Goal: Find specific page/section: Find specific page/section

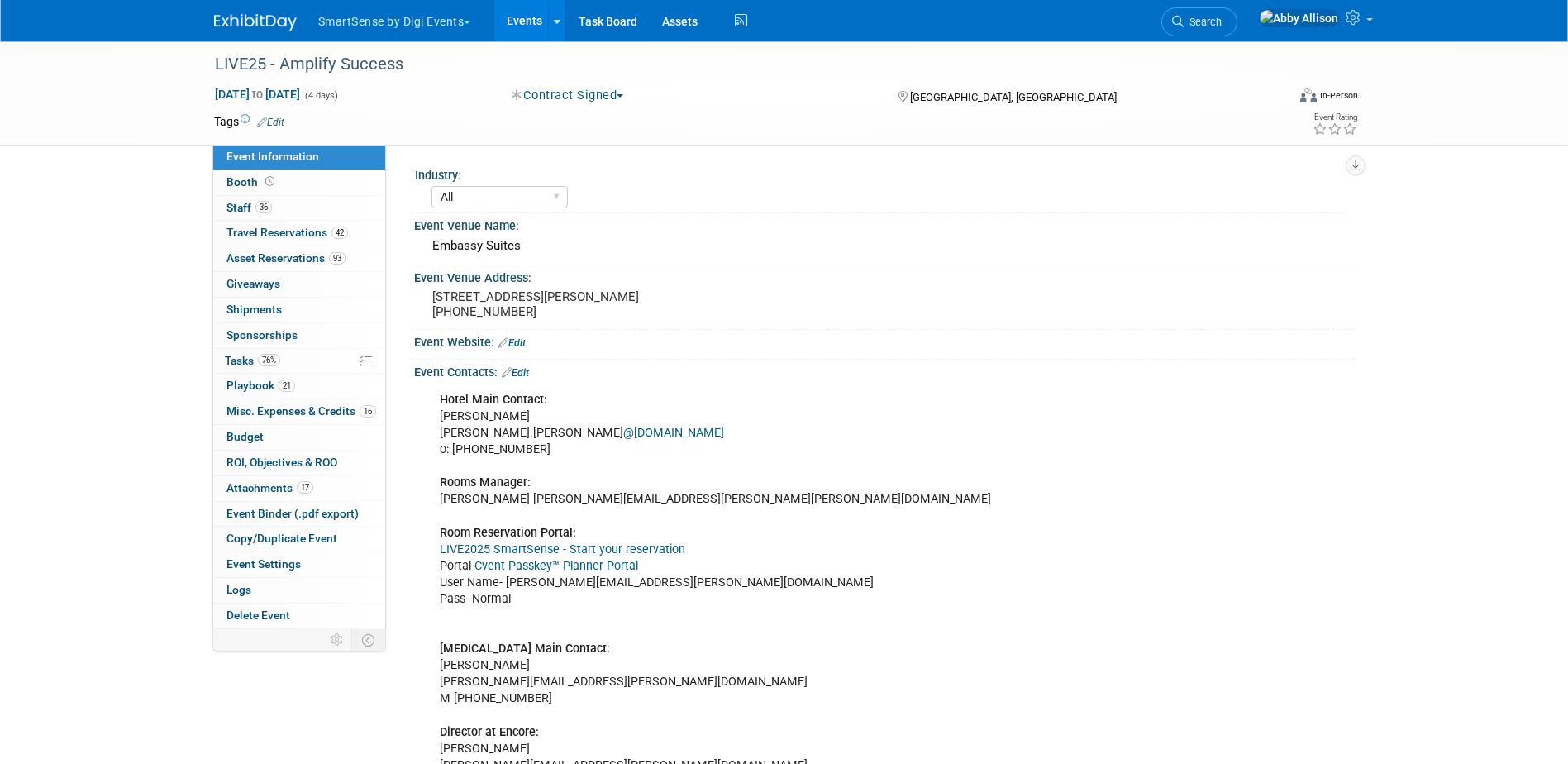
select select "All"
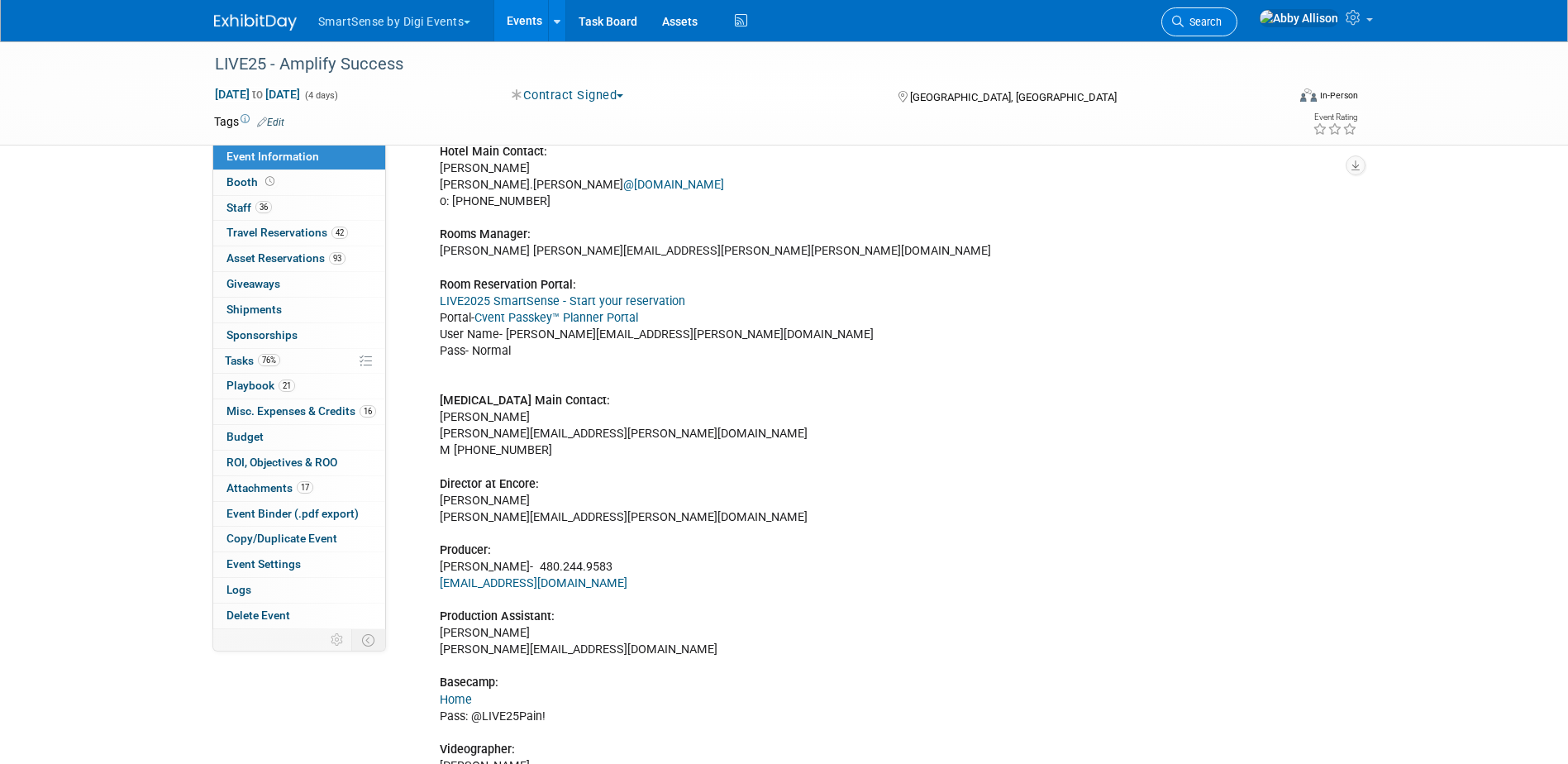
click at [1237, 26] on link "Search" at bounding box center [1200, 22] width 76 height 29
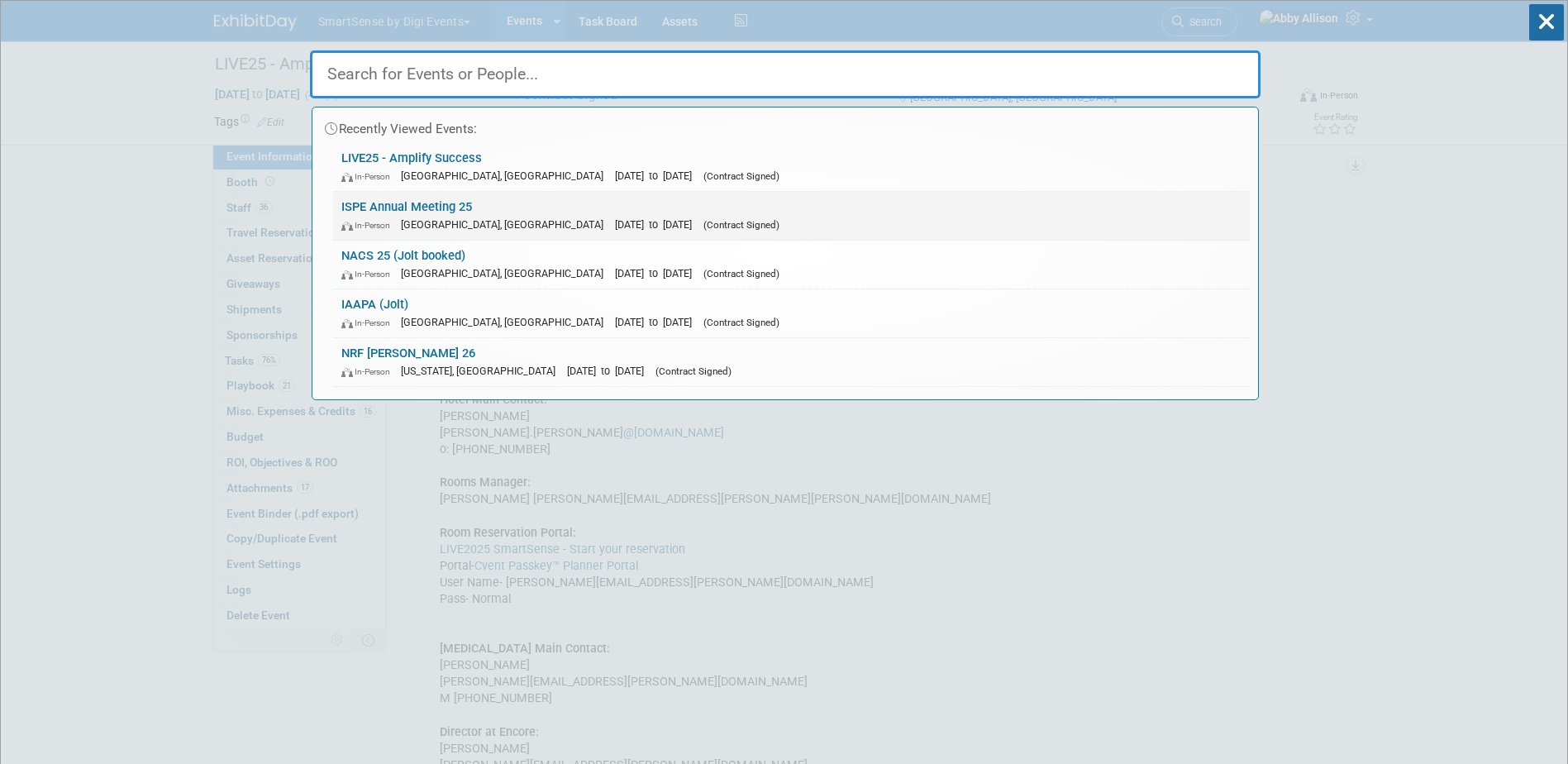
click at [376, 211] on link "ISPE Annual Meeting 25 In-Person [GEOGRAPHIC_DATA], [GEOGRAPHIC_DATA] [DATE] to…" at bounding box center [791, 216] width 916 height 48
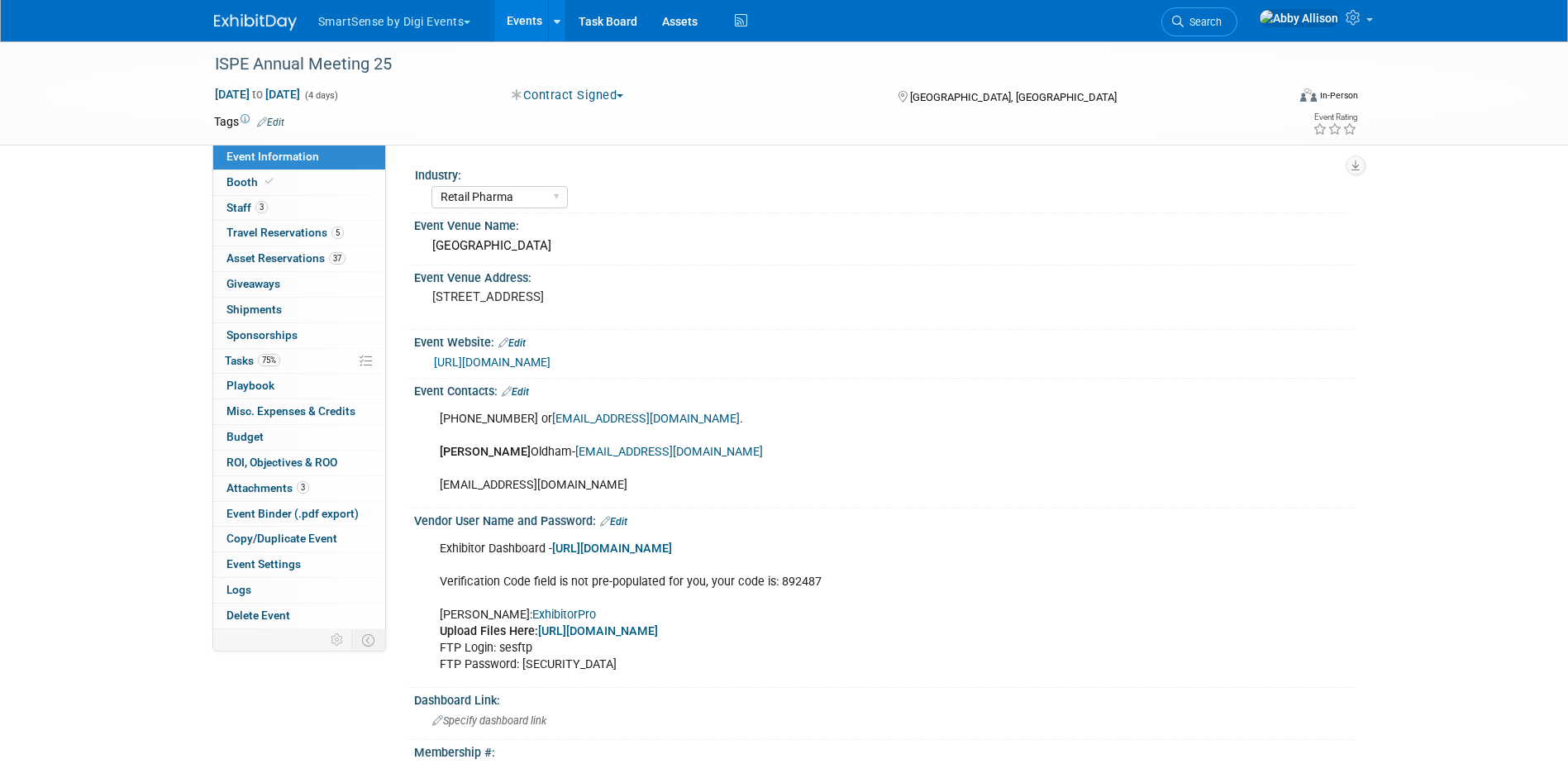
select select "Retail Pharma"
click at [262, 178] on span at bounding box center [269, 181] width 15 height 12
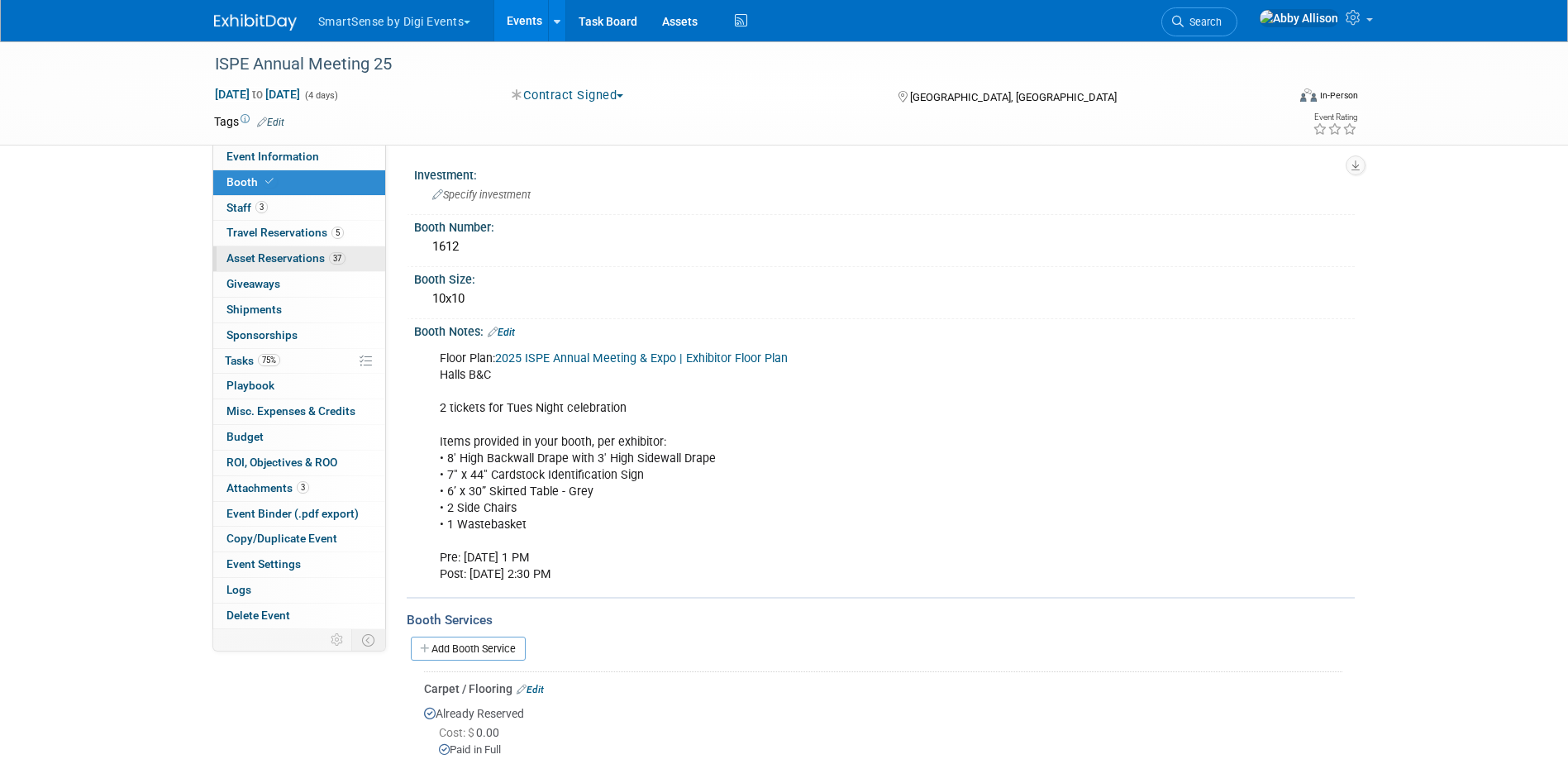
click at [259, 263] on span "Asset Reservations 37" at bounding box center [286, 257] width 119 height 13
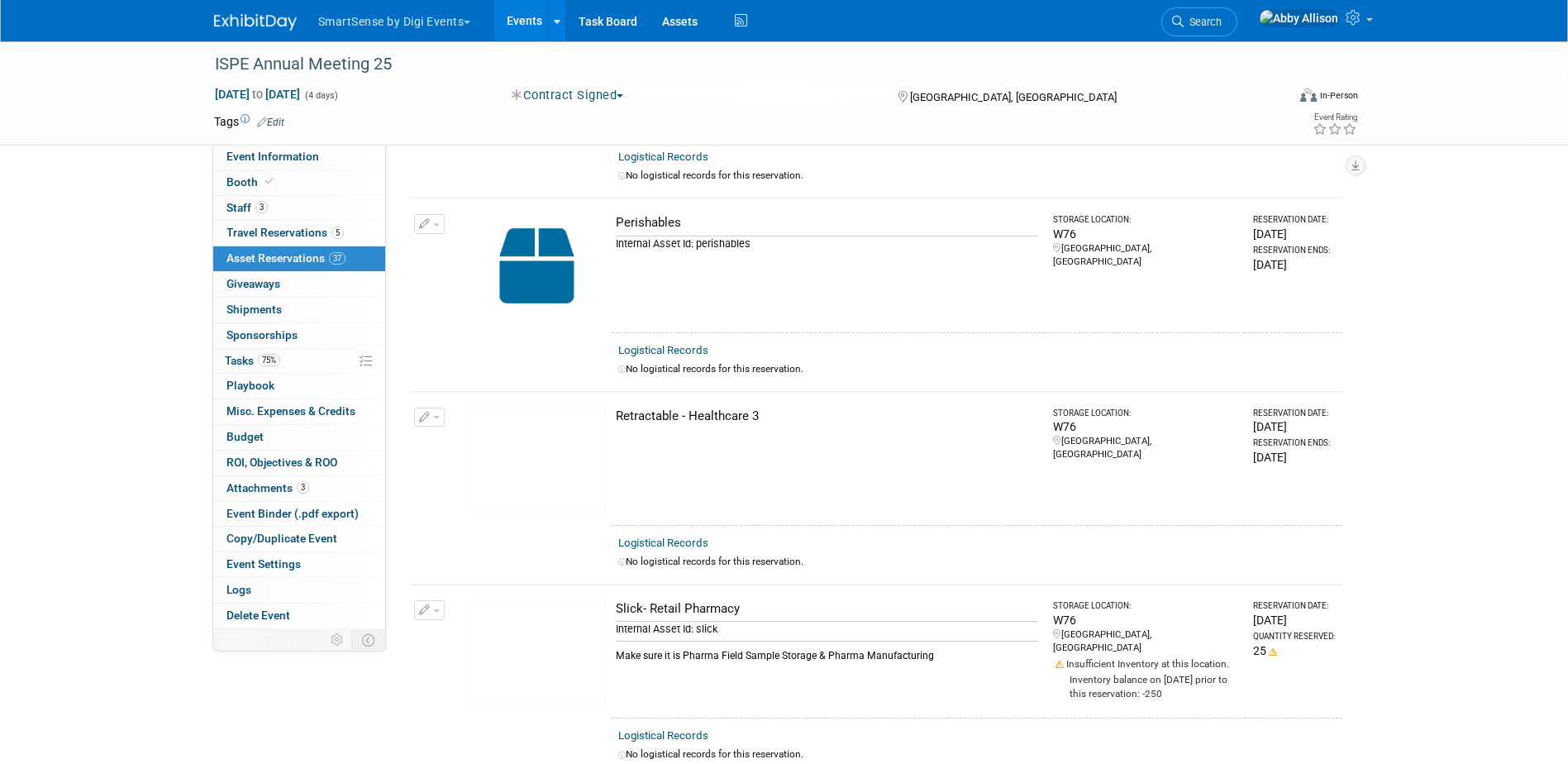
scroll to position [5292, 0]
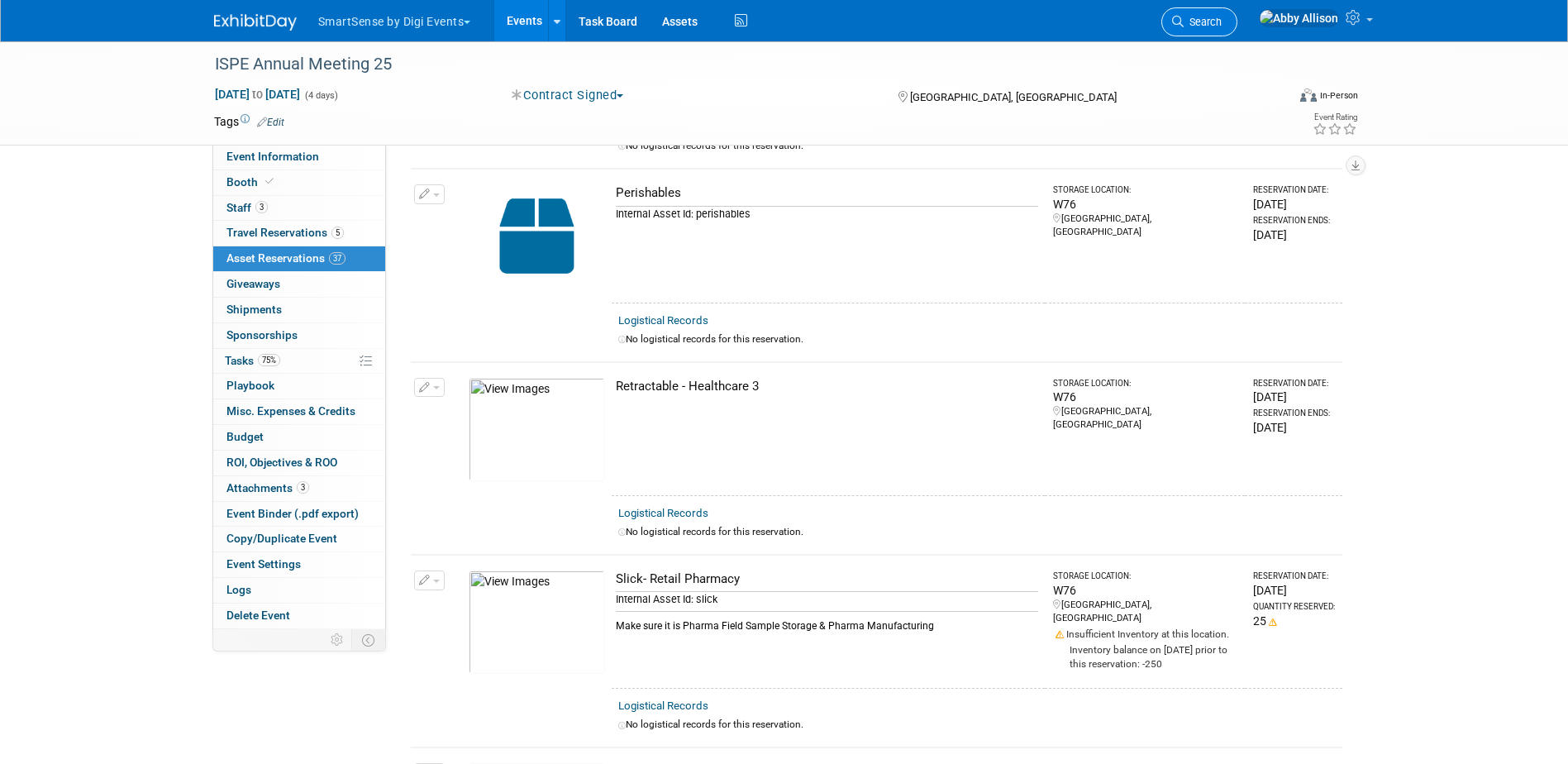
click at [1222, 20] on span "Search" at bounding box center [1203, 22] width 38 height 12
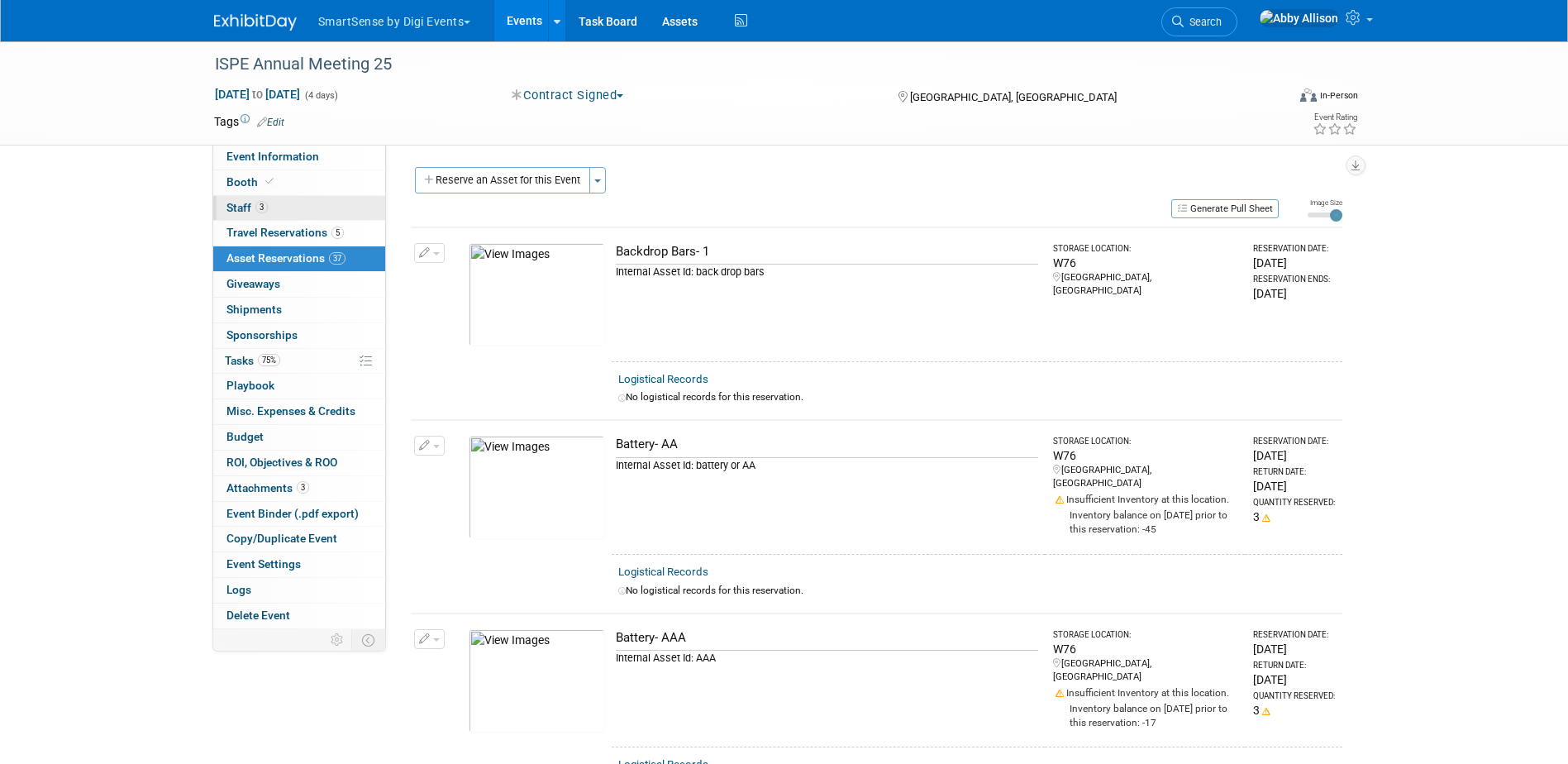
click at [232, 208] on span "Staff 3" at bounding box center [247, 207] width 41 height 13
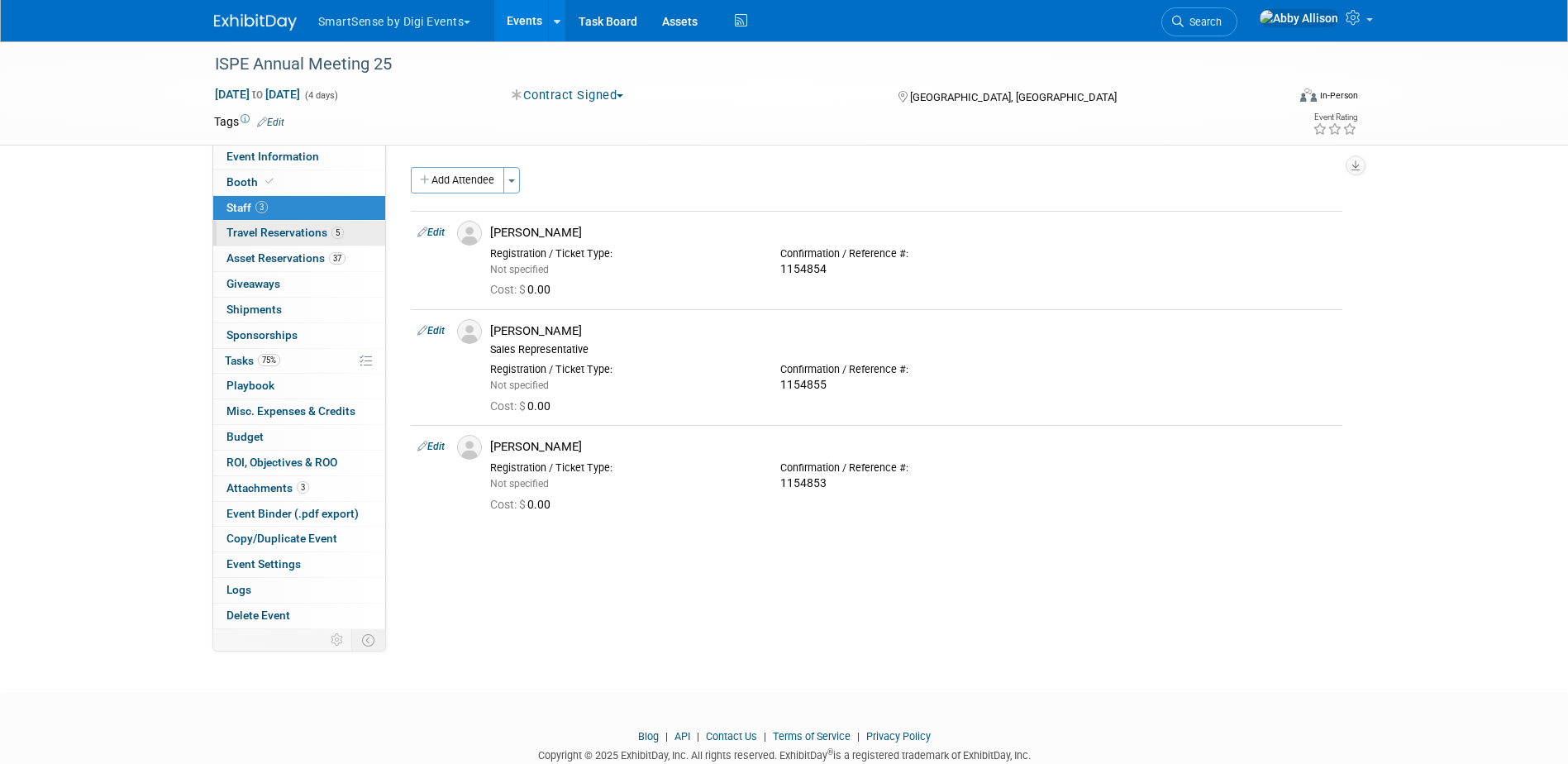
click at [255, 234] on span "Travel Reservations 5" at bounding box center [285, 231] width 117 height 13
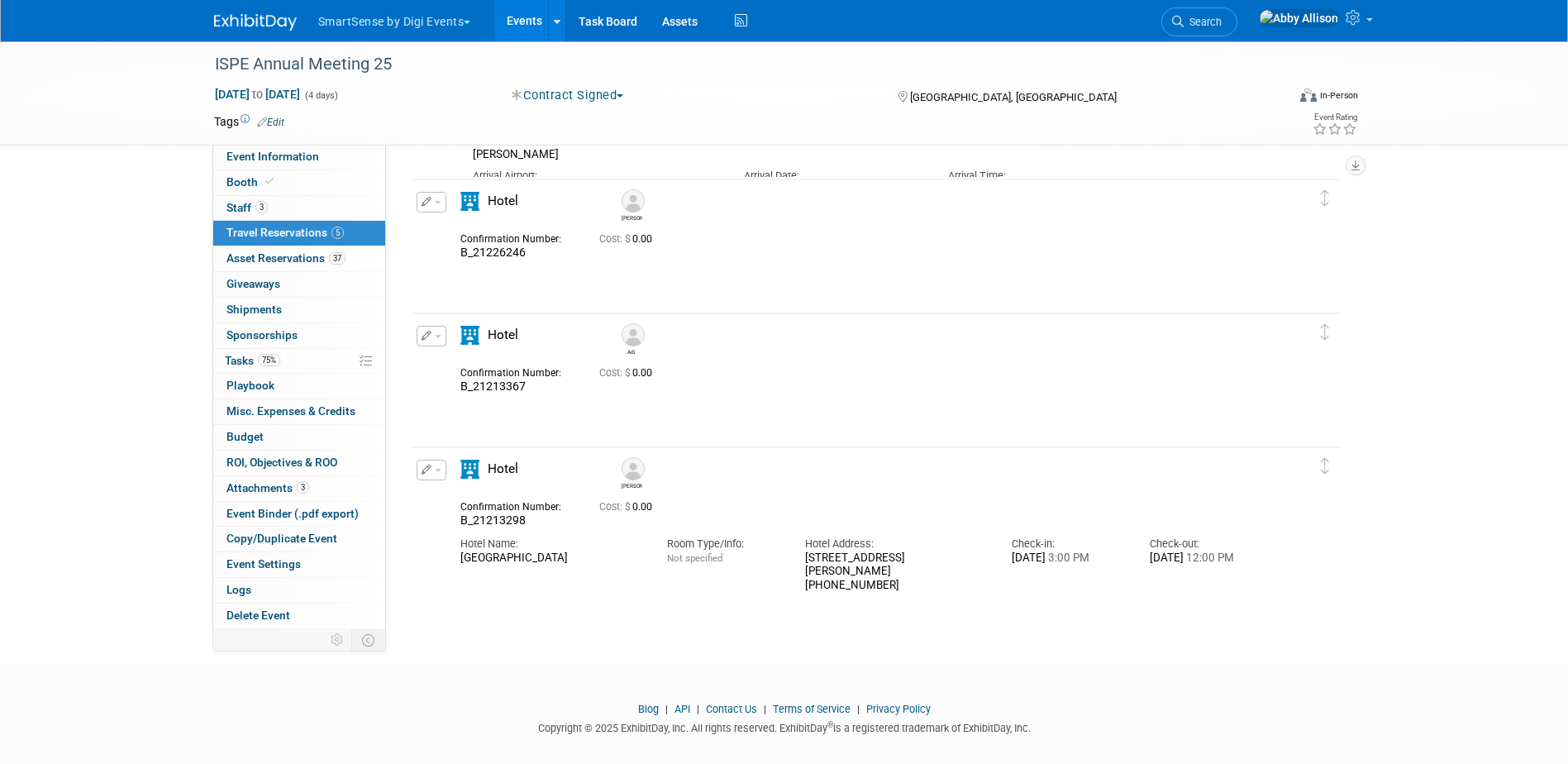
scroll to position [827, 0]
